Goal: Communication & Community: Ask a question

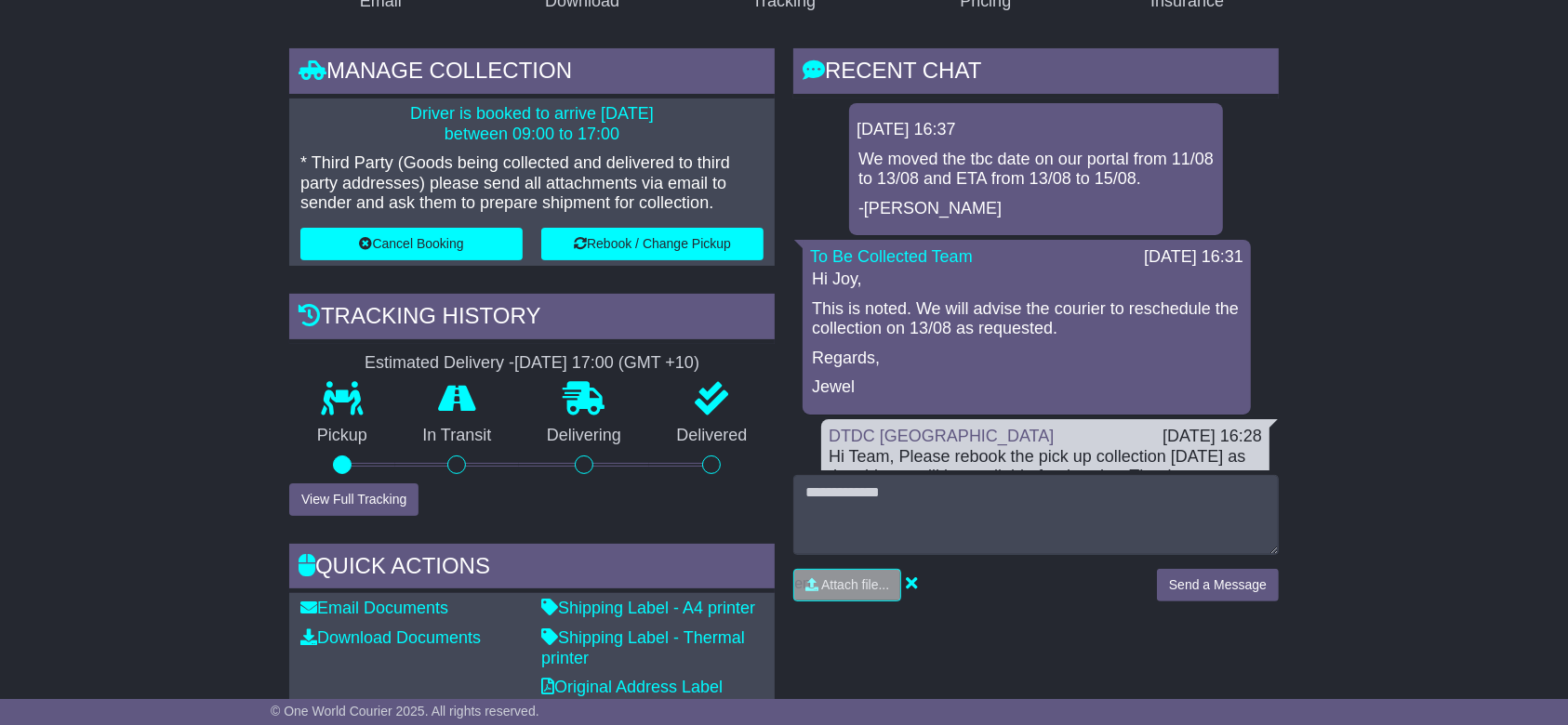
scroll to position [264, 0]
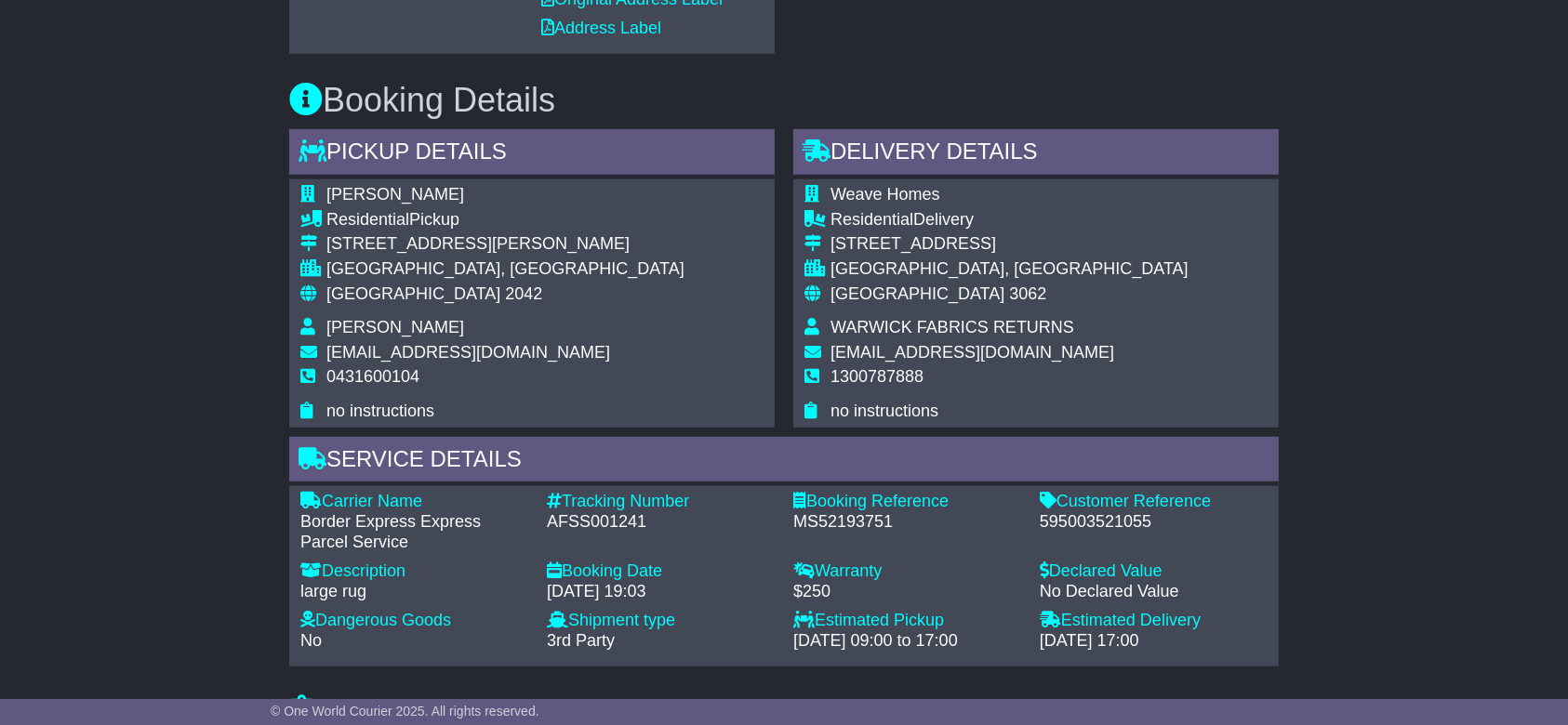
scroll to position [952, 0]
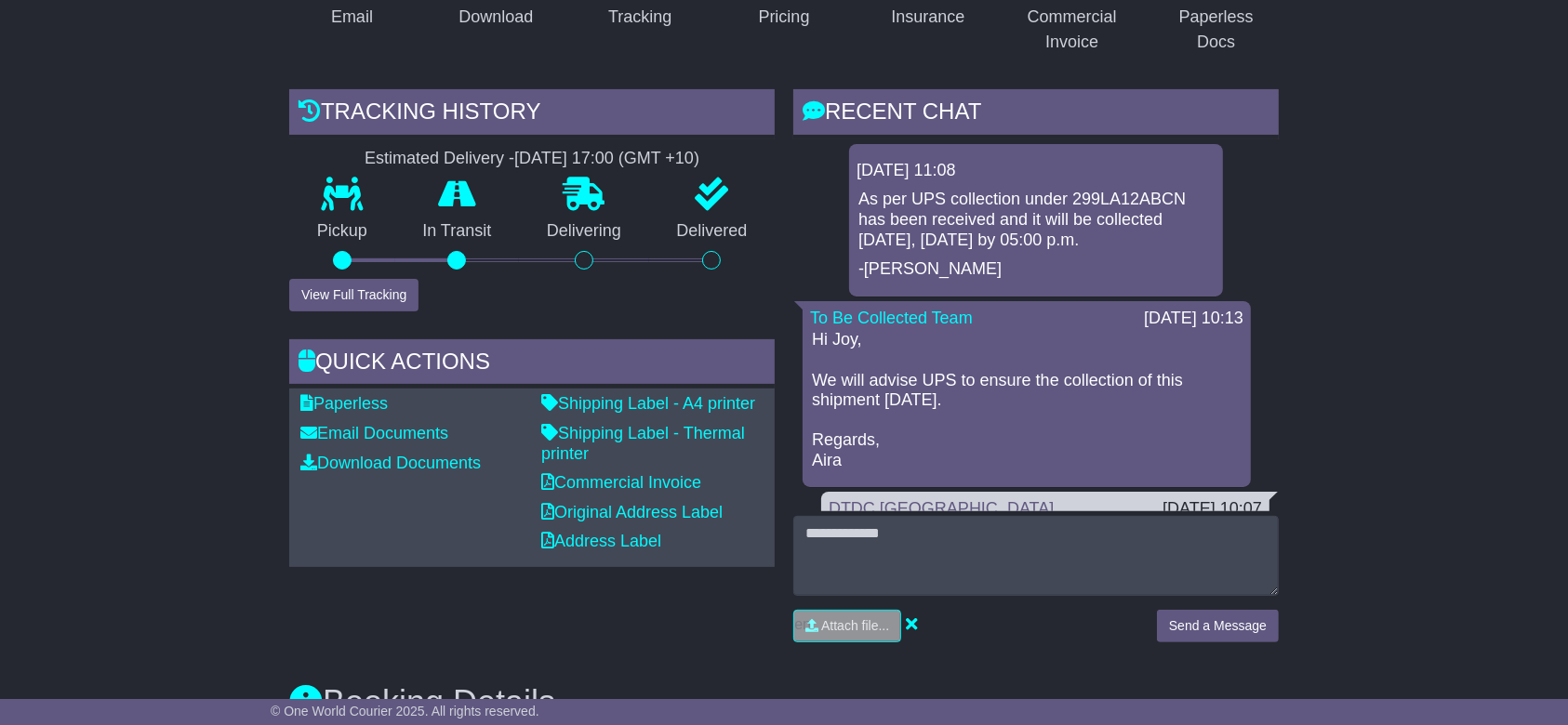
scroll to position [61, 0]
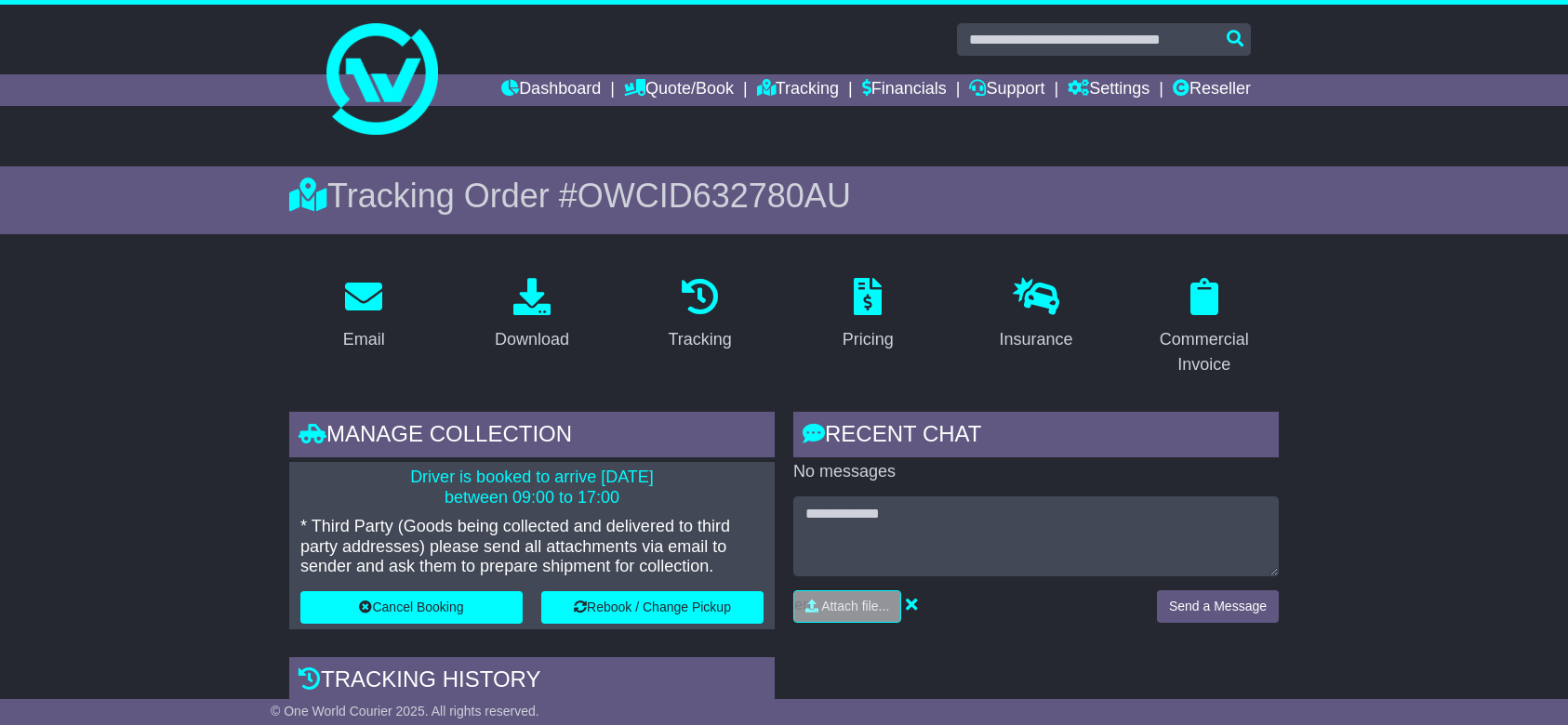
scroll to position [744, 0]
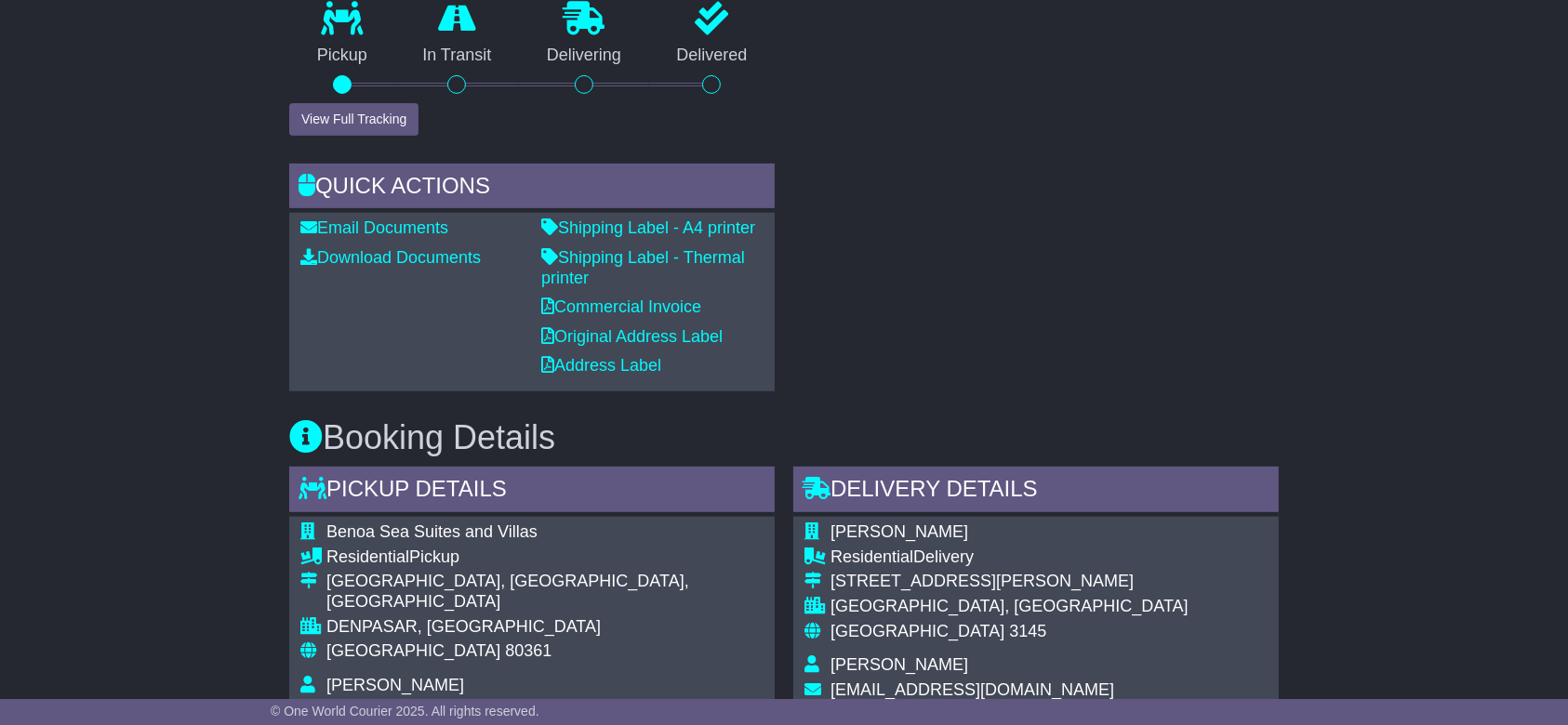
click at [929, 258] on div "RECENT CHAT Loading... No messages Attach file..." at bounding box center [1036, 29] width 504 height 723
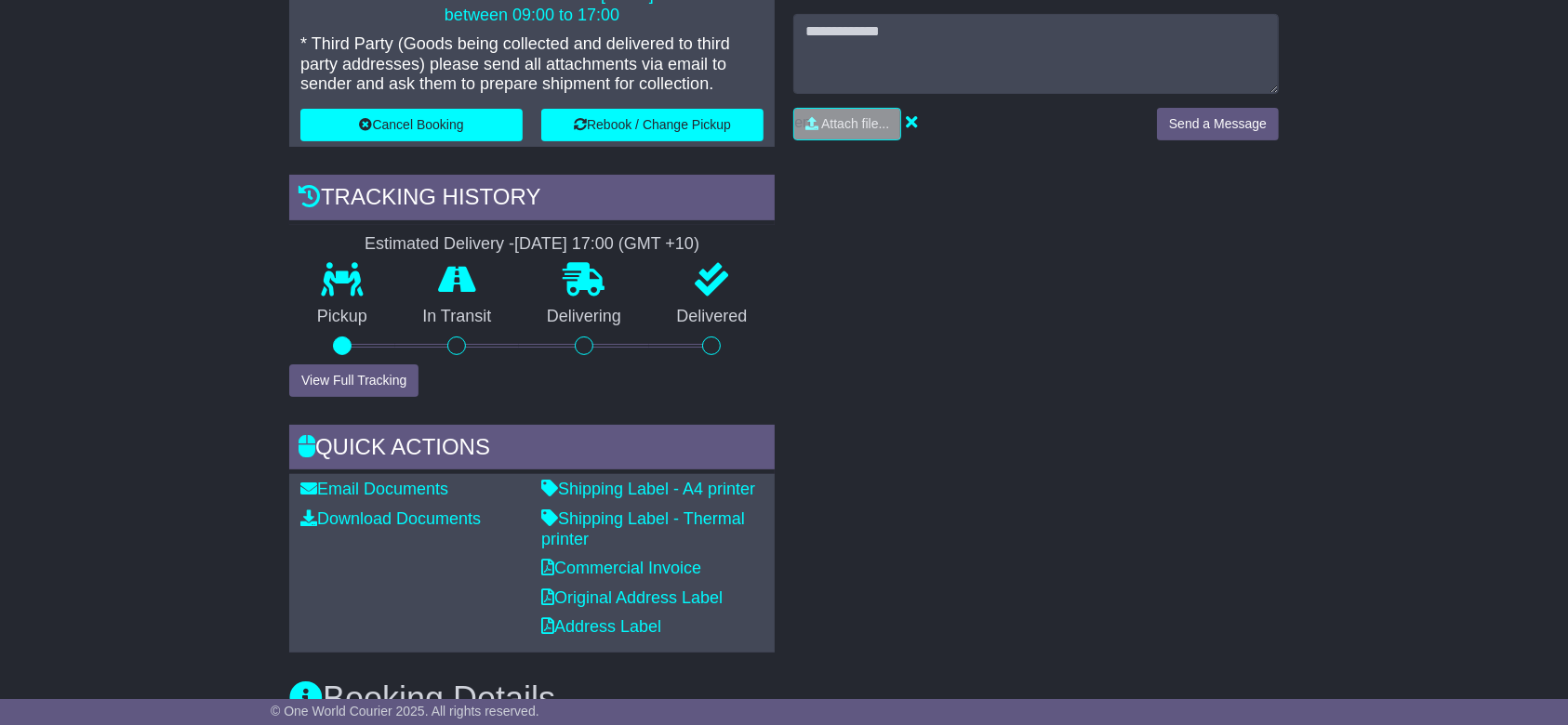
scroll to position [372, 0]
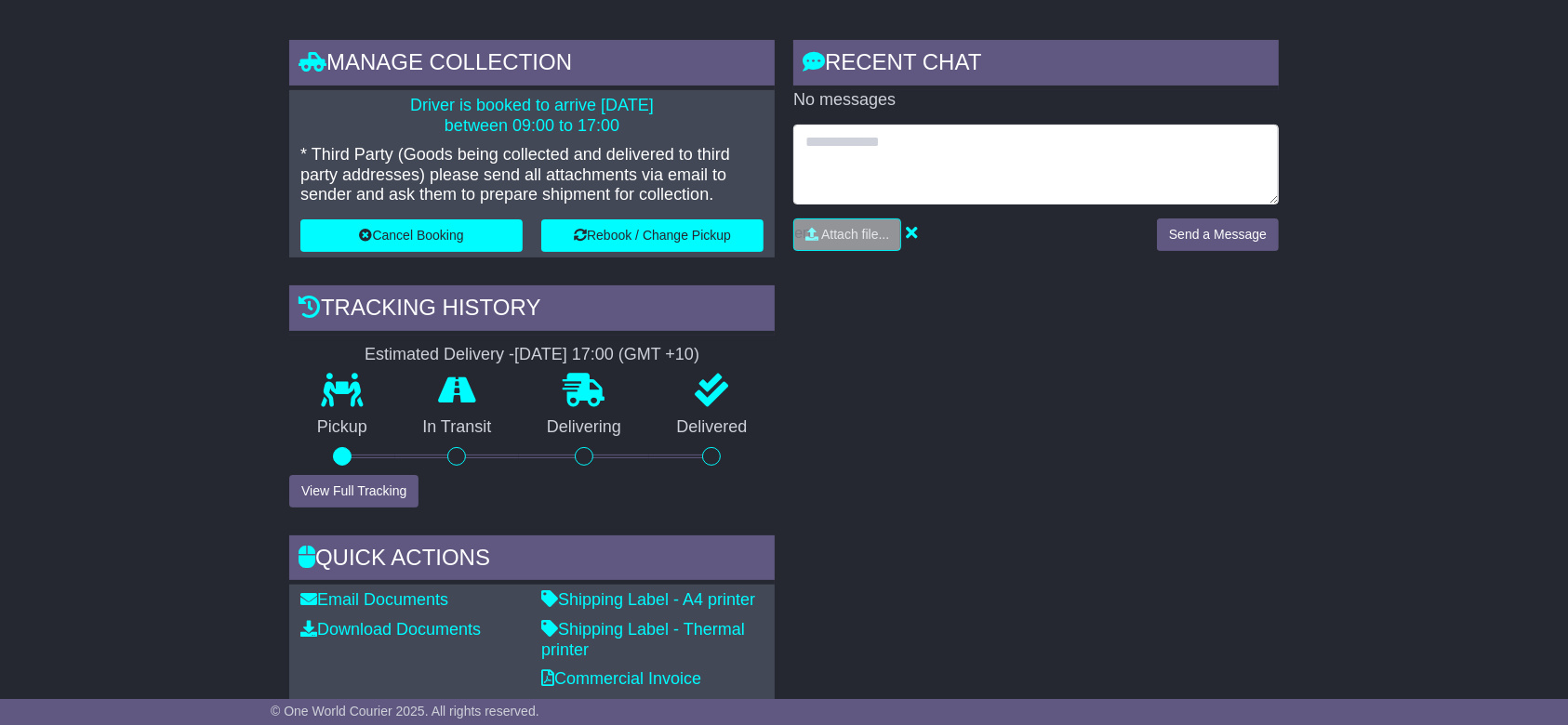
click at [907, 129] on textarea at bounding box center [1035, 165] width 485 height 80
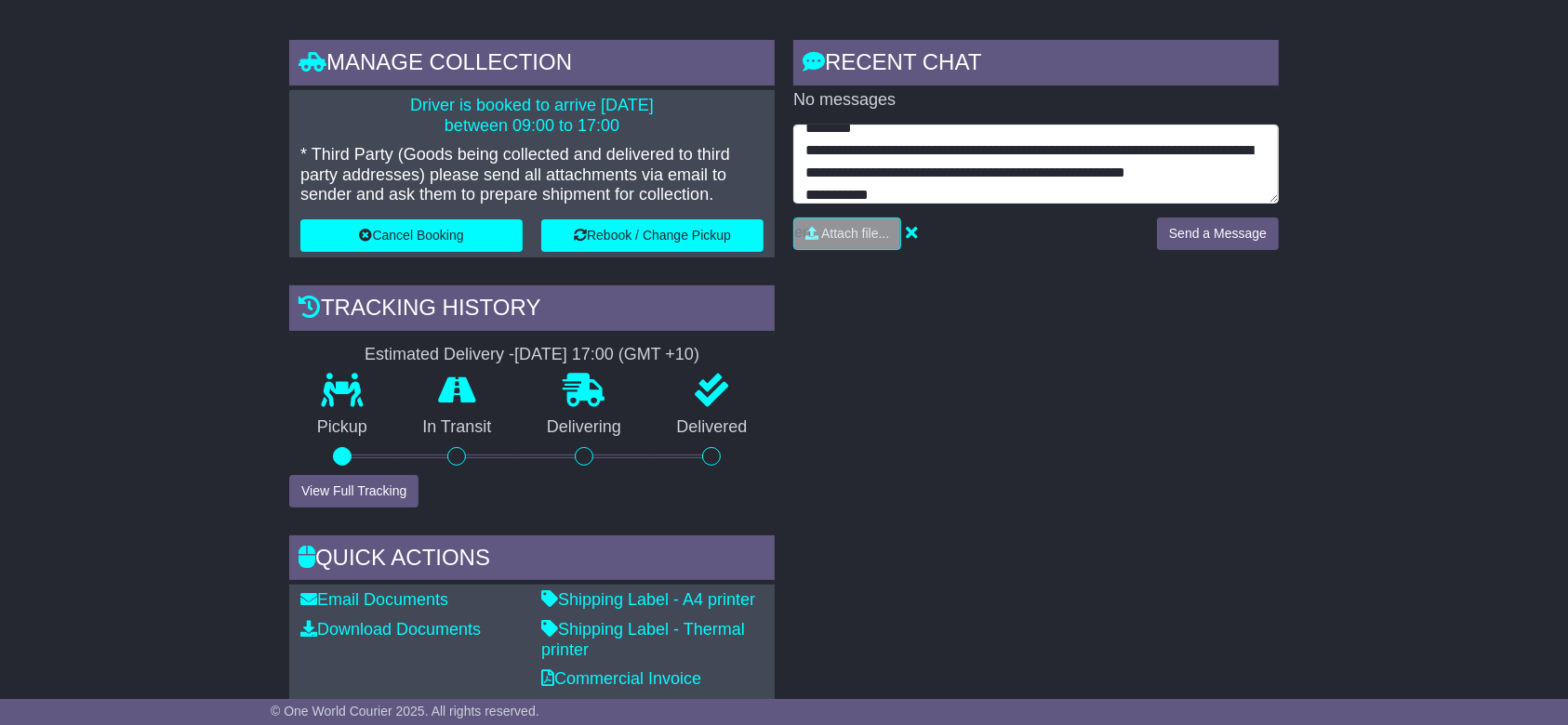
scroll to position [36, 0]
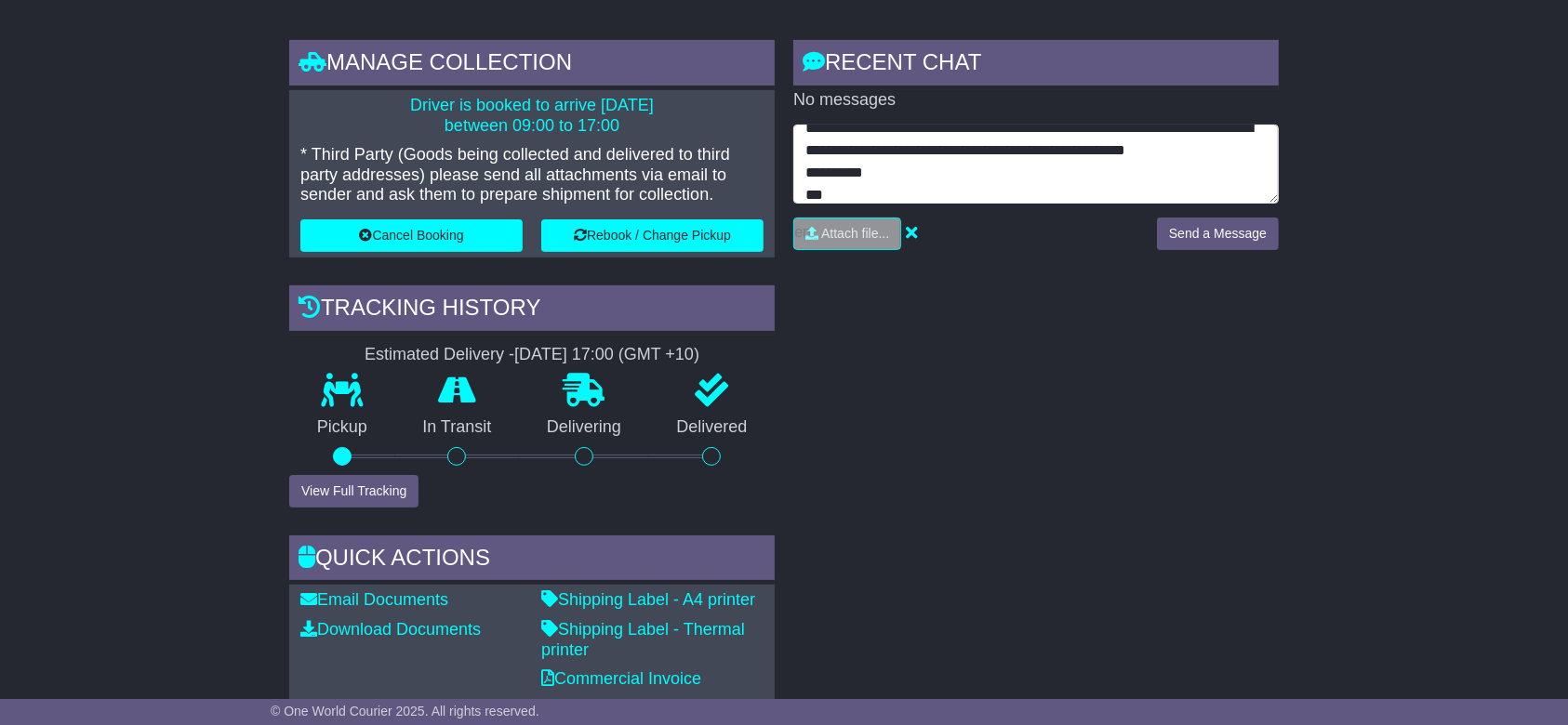
type textarea "**********"
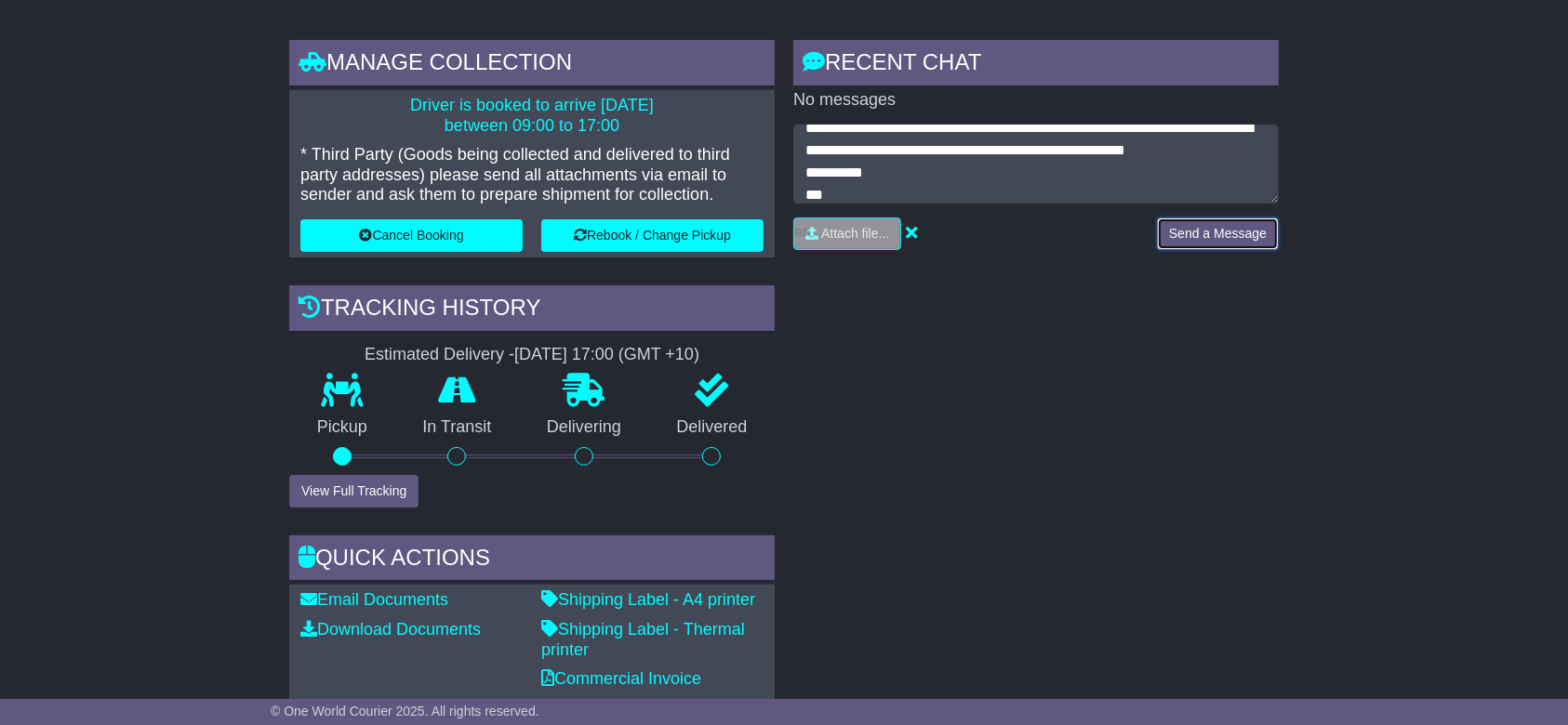
click at [1222, 231] on button "Send a Message" at bounding box center [1217, 233] width 122 height 32
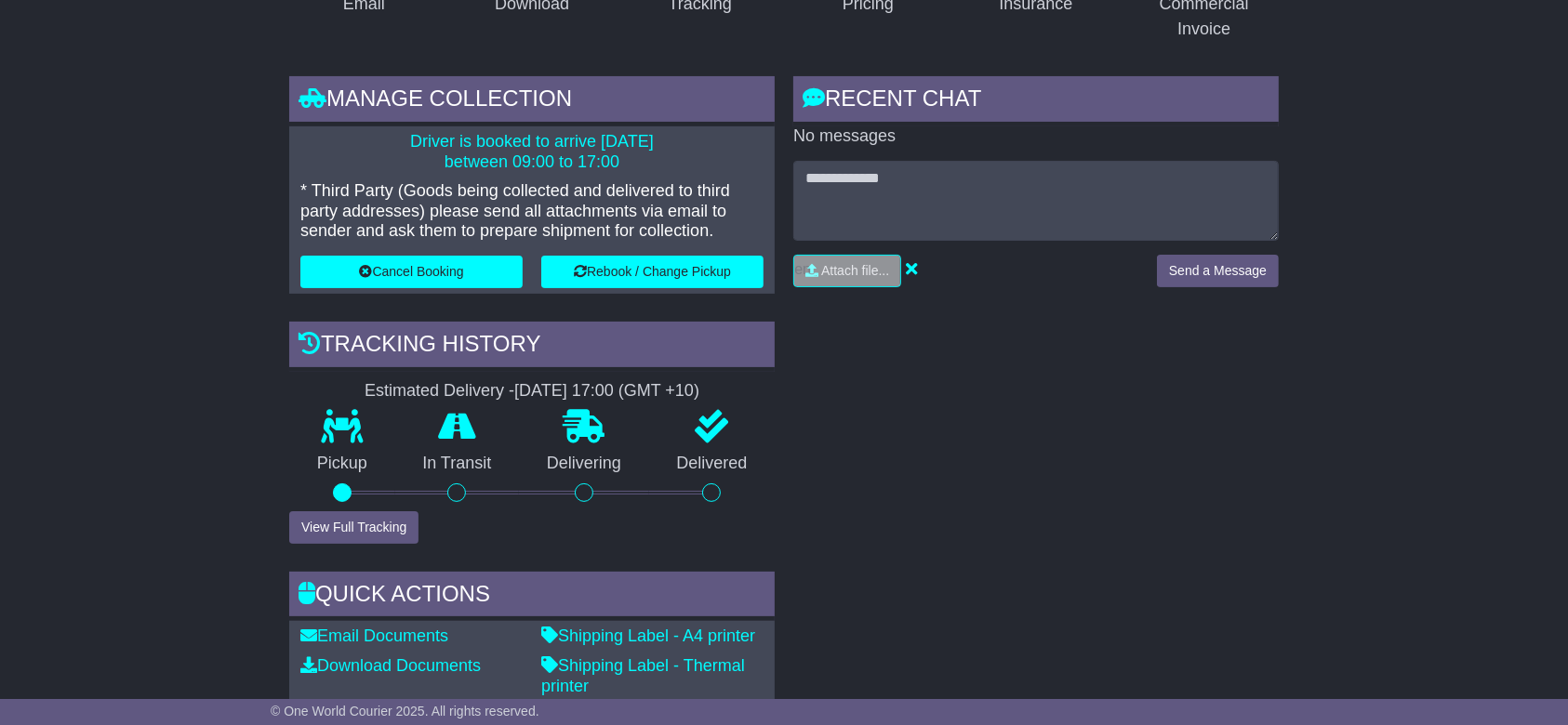
scroll to position [247, 0]
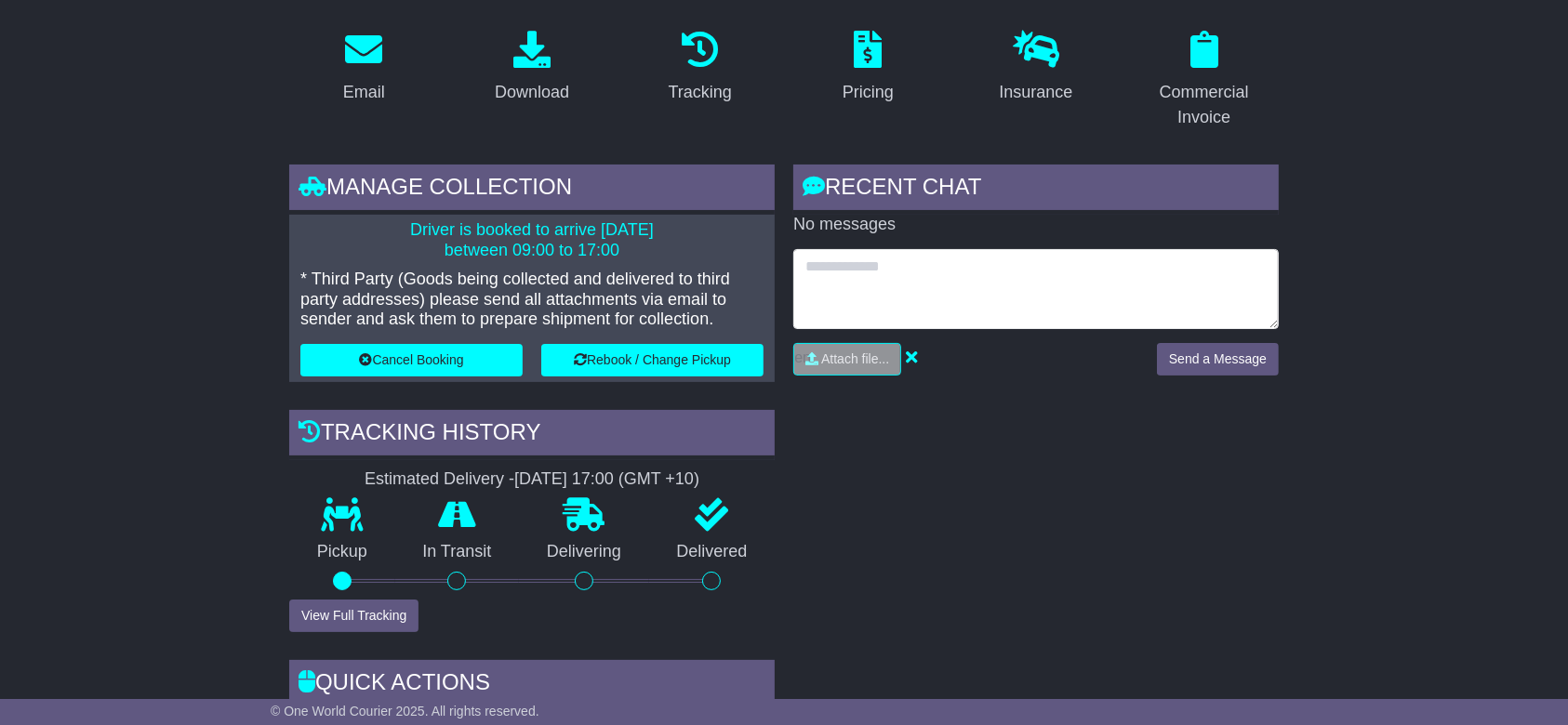
click at [878, 287] on textarea at bounding box center [1035, 289] width 485 height 80
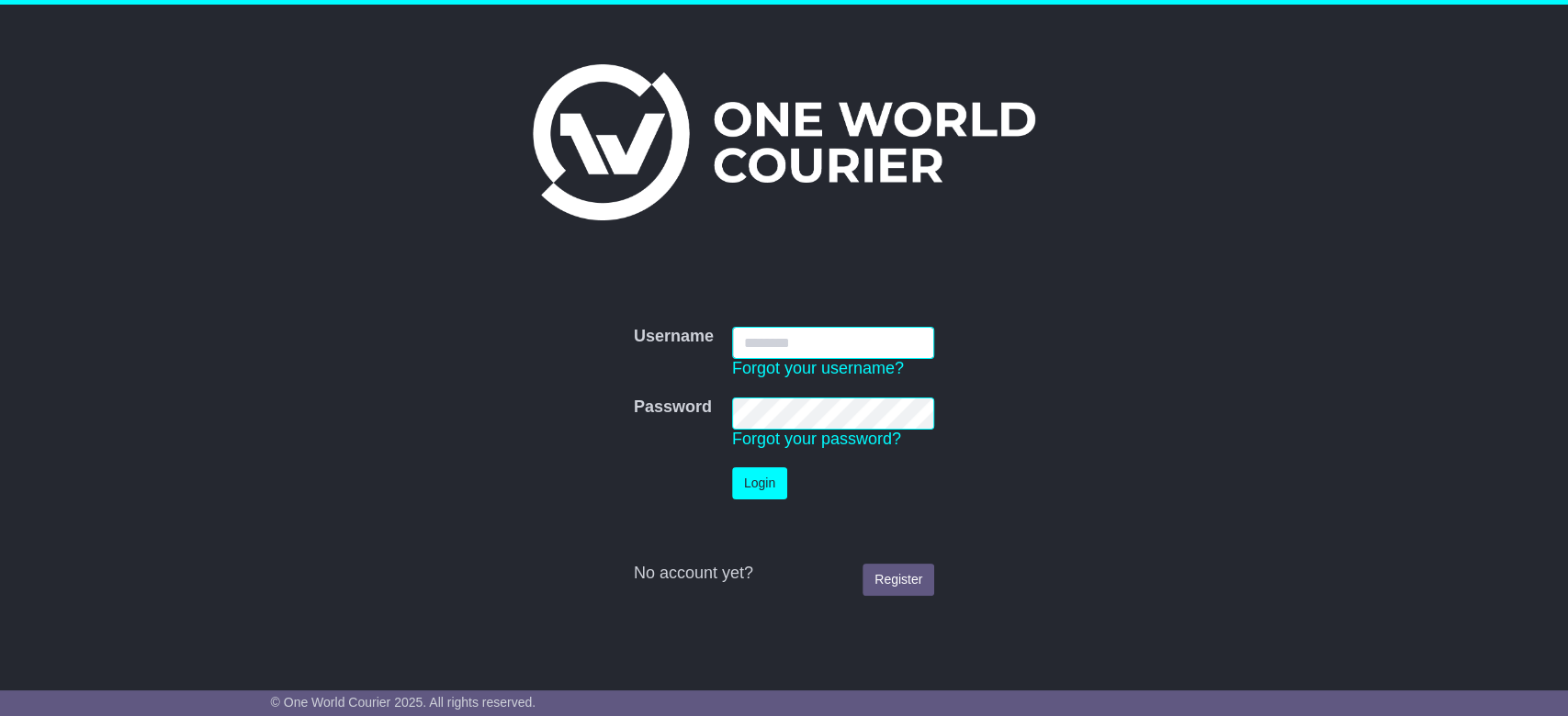
type input "**********"
click at [771, 485] on button "Login" at bounding box center [759, 483] width 55 height 32
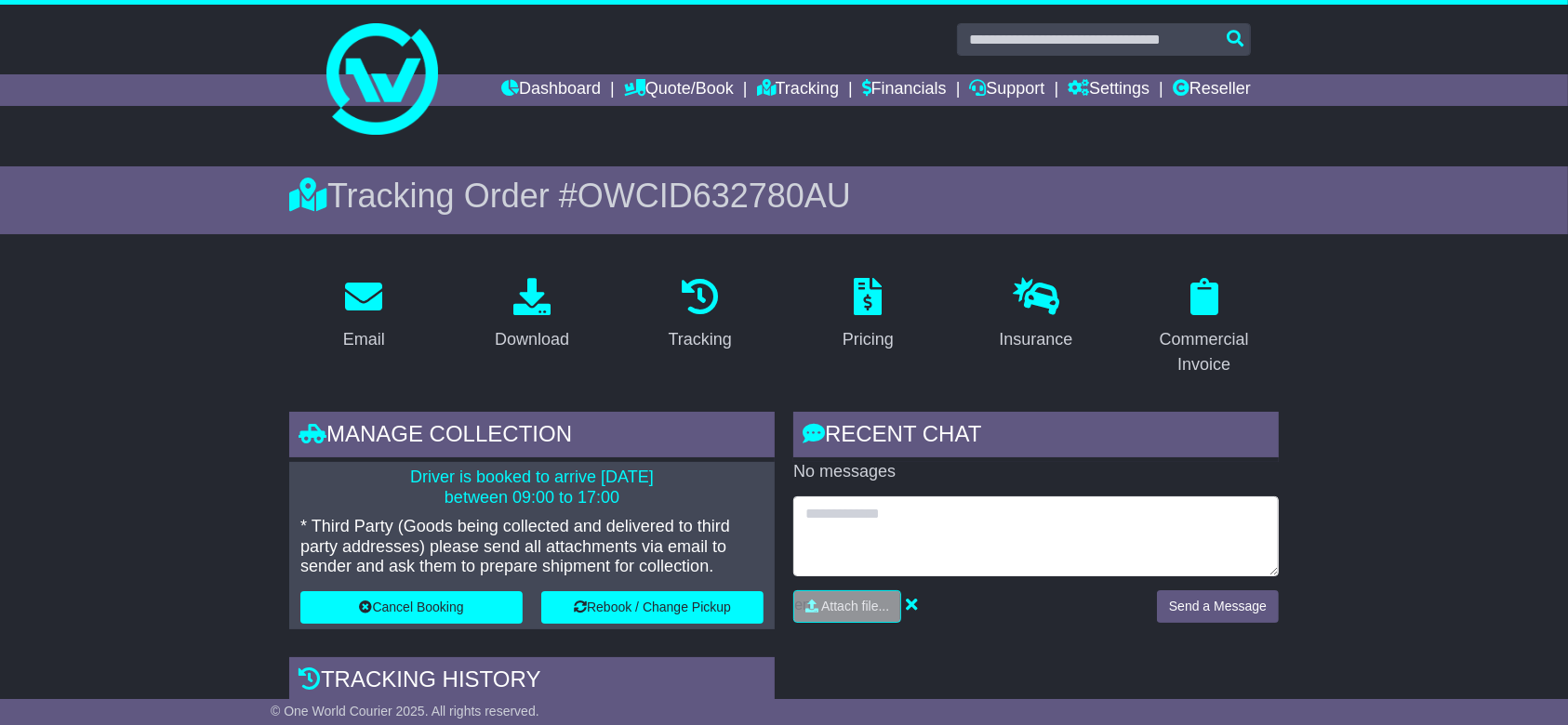
click at [1016, 540] on textarea at bounding box center [1035, 537] width 485 height 80
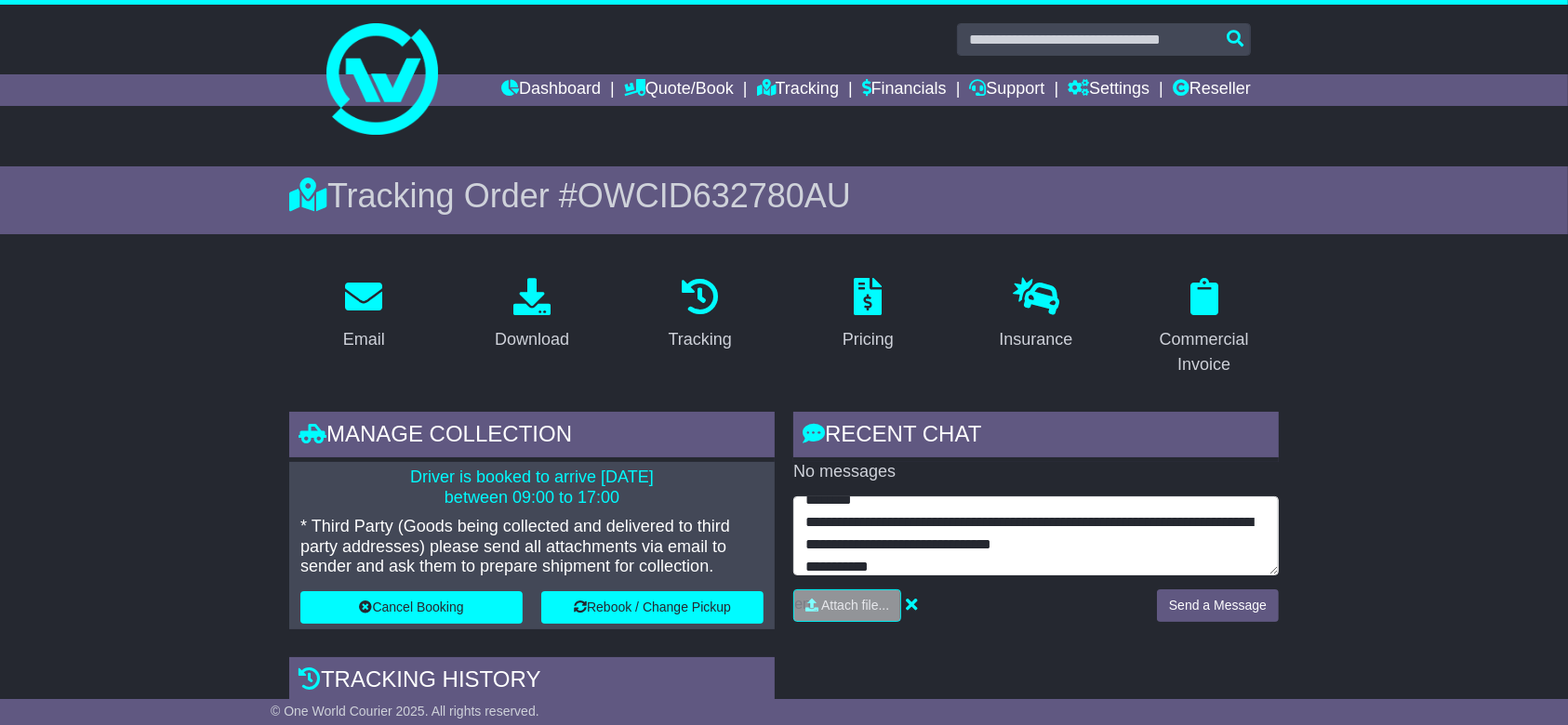
scroll to position [36, 0]
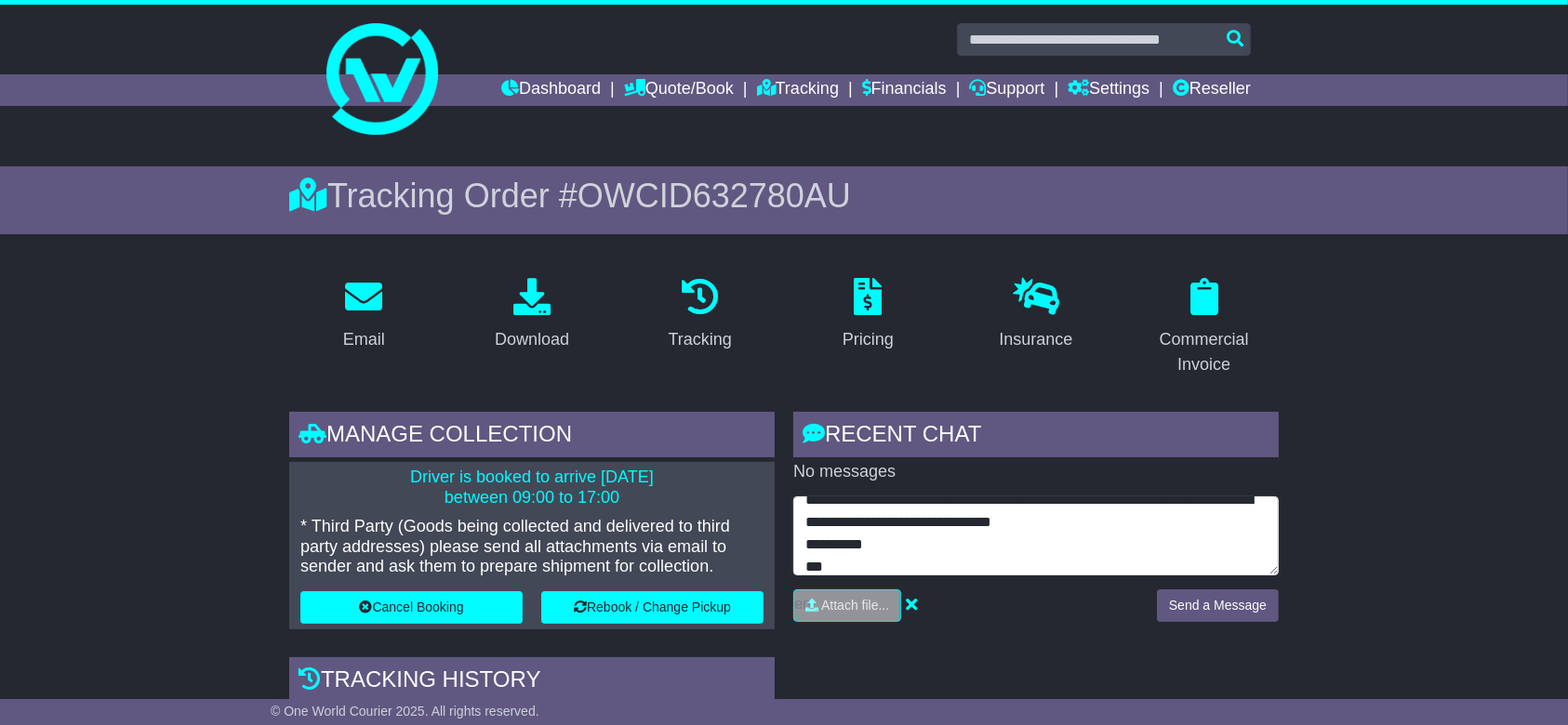
type textarea "**********"
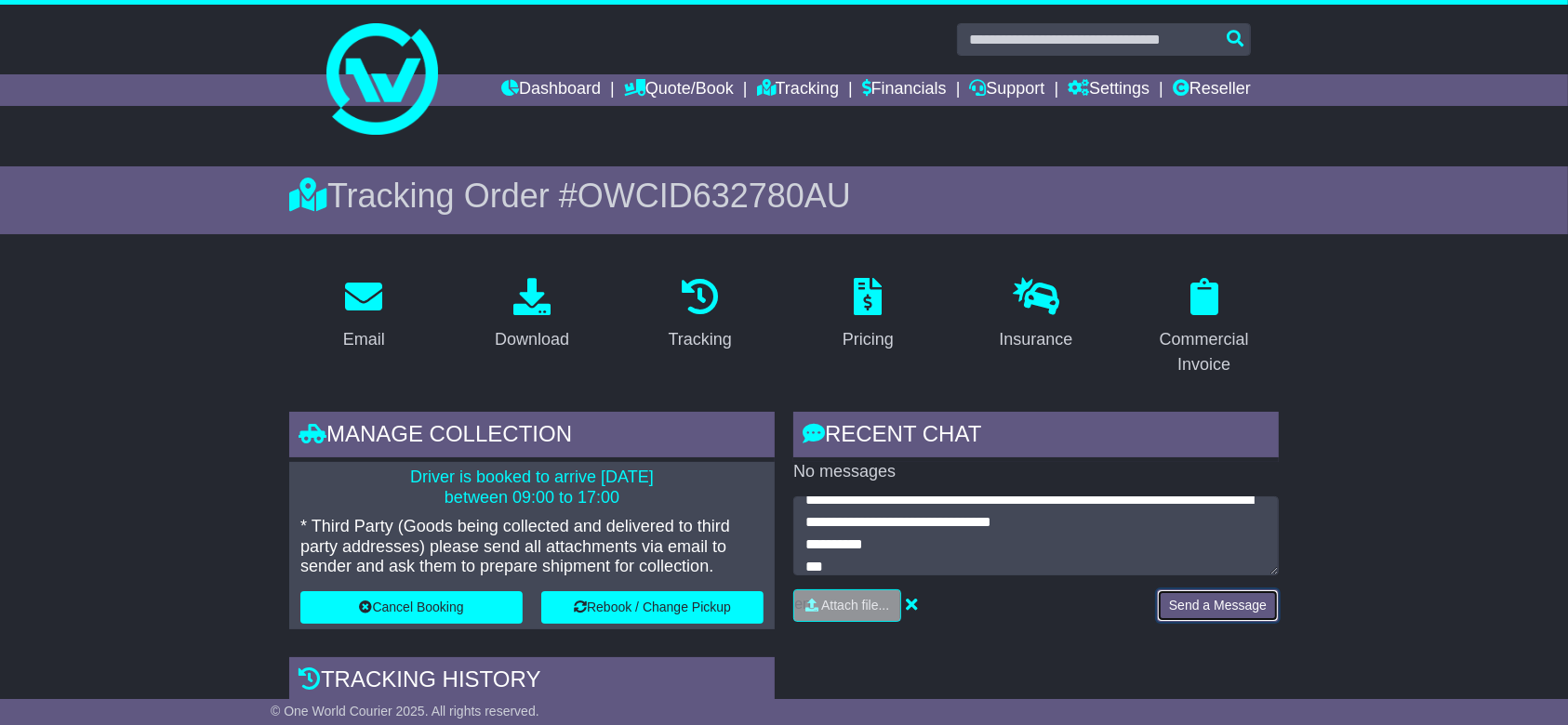
click at [1208, 604] on button "Send a Message" at bounding box center [1217, 605] width 122 height 32
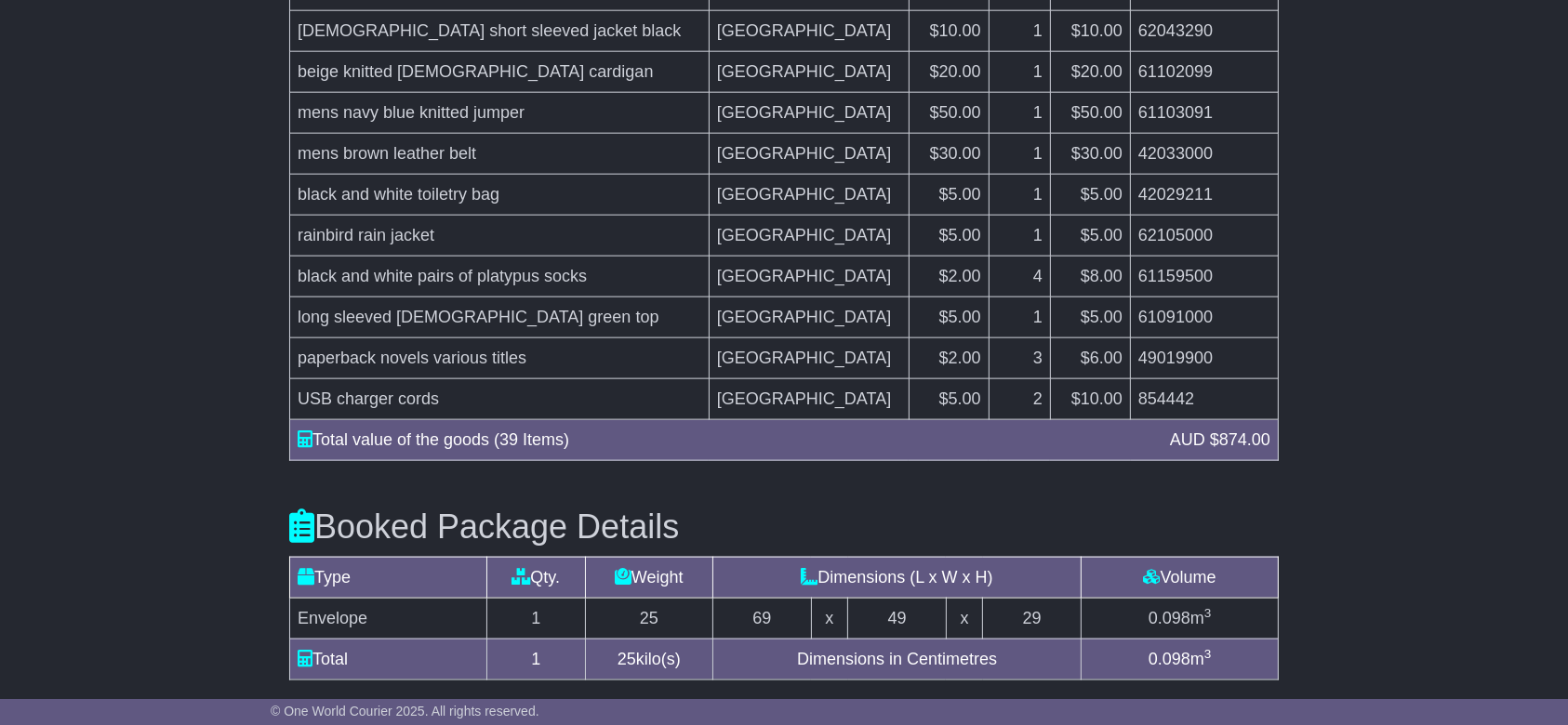
scroll to position [2479, 0]
